Goal: Browse casually

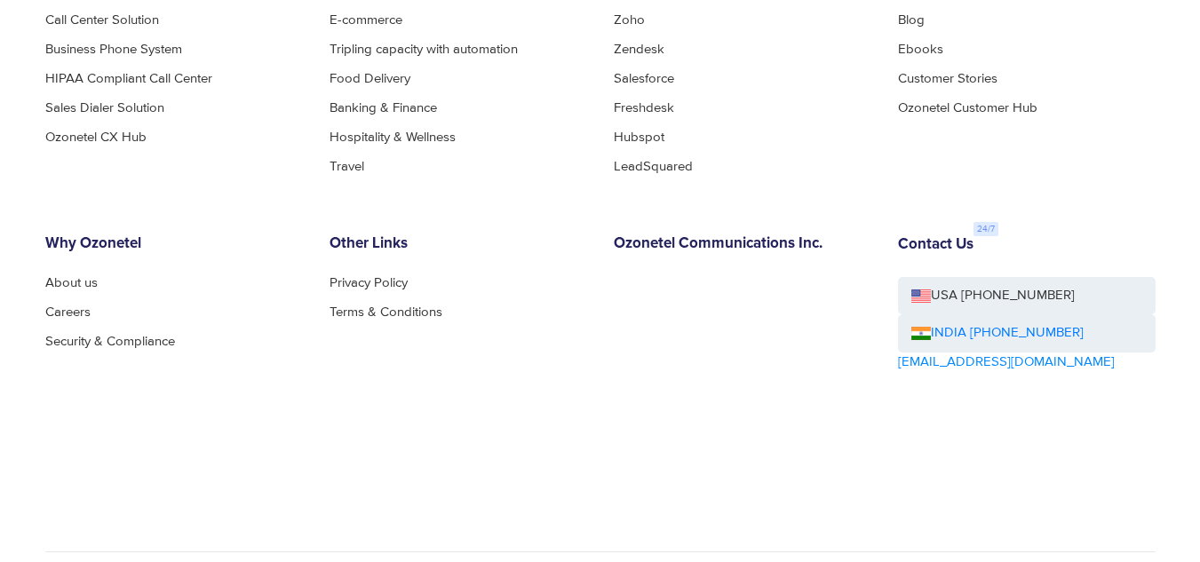
scroll to position [1267, 0]
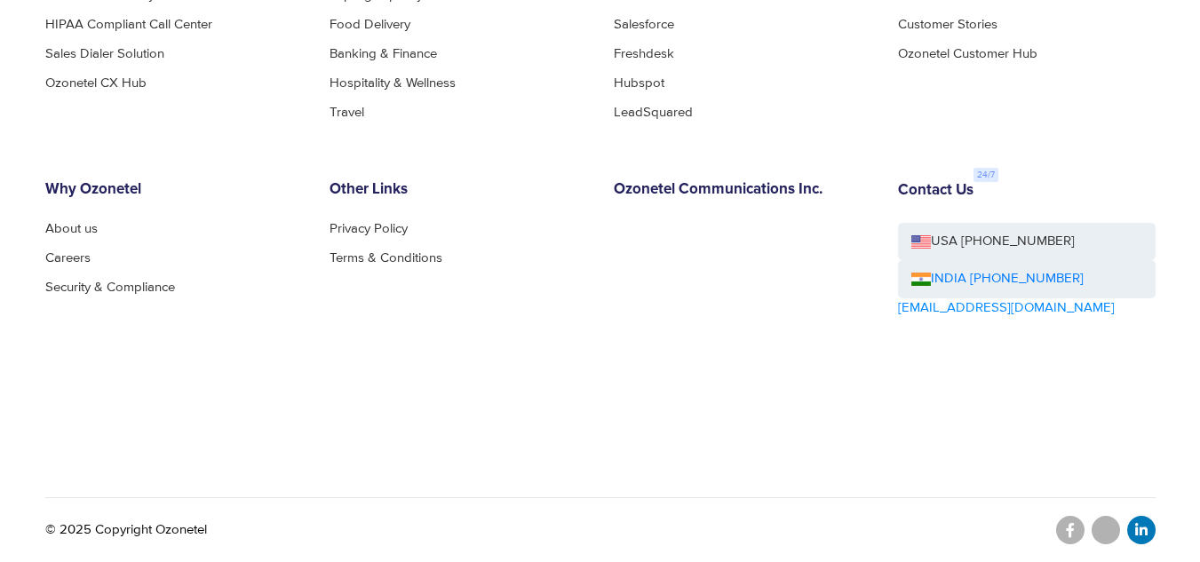
click at [1147, 531] on icon at bounding box center [1142, 530] width 12 height 14
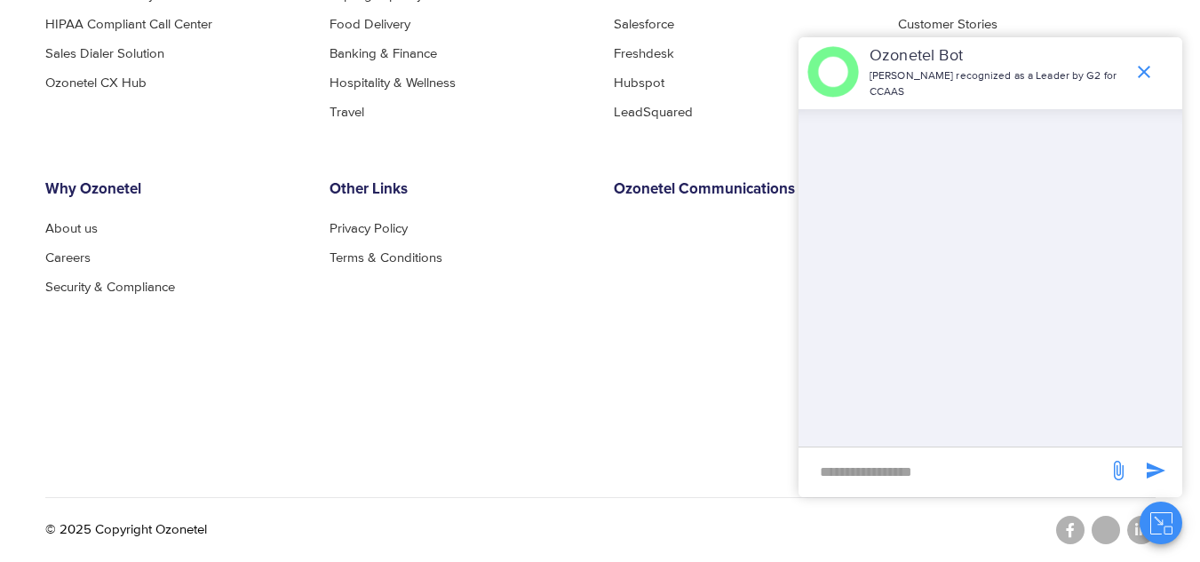
click at [507, 337] on div "Other Links Privacy Policy Terms & Conditions" at bounding box center [458, 299] width 284 height 236
click at [1140, 69] on icon "end chat or minimize" at bounding box center [1144, 71] width 21 height 21
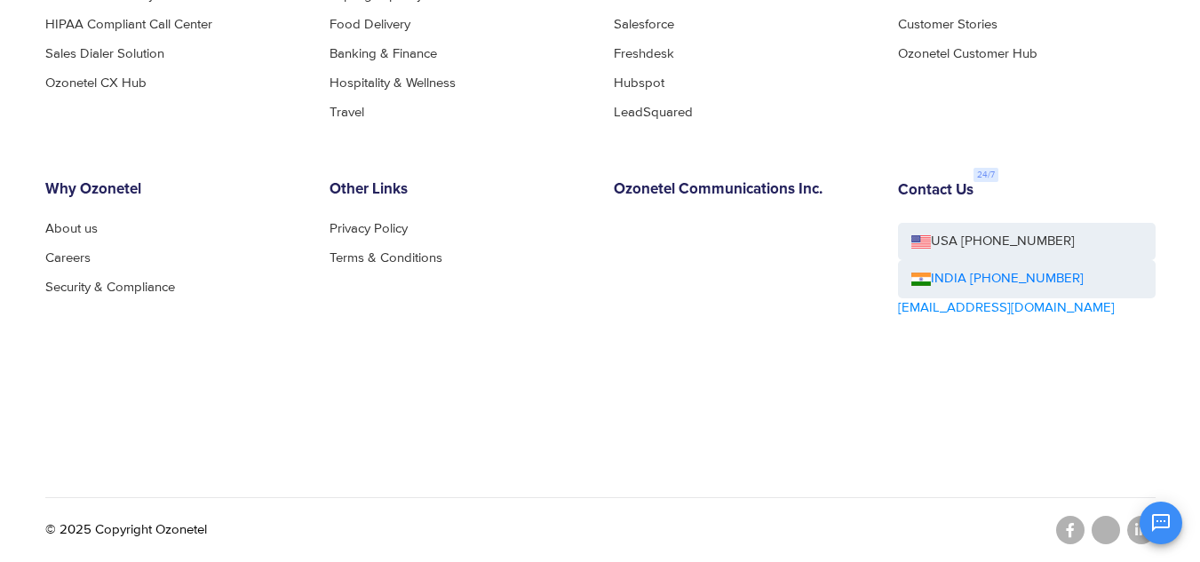
click at [1063, 528] on div "OK Ozonetel Bot Ozonetel recognized as a Leader by G2 for CCAAS Chat Disconnect…" at bounding box center [991, 521] width 384 height 47
click at [1070, 528] on div "OK Ozonetel Bot Ozonetel recognized as a Leader by G2 for CCAAS Chat Disconnect…" at bounding box center [991, 521] width 384 height 47
click at [1070, 526] on div "OK Ozonetel Bot Ozonetel recognized as a Leader by G2 for CCAAS Chat Disconnect…" at bounding box center [991, 521] width 384 height 47
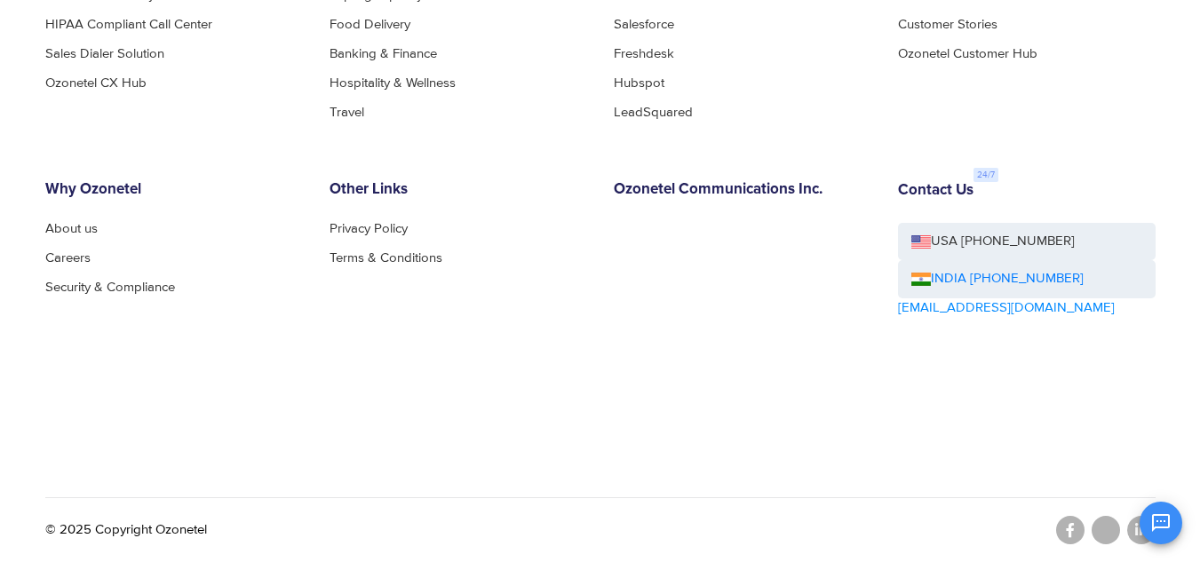
click at [1070, 526] on div "OK Ozonetel Bot Ozonetel recognized as a Leader by G2 for CCAAS Chat Disconnect…" at bounding box center [991, 521] width 384 height 47
click at [1070, 527] on div "OK Ozonetel Bot Ozonetel recognized as a Leader by G2 for CCAAS Chat Disconnect…" at bounding box center [991, 521] width 384 height 47
